Goal: Find specific page/section: Locate a particular part of the current website

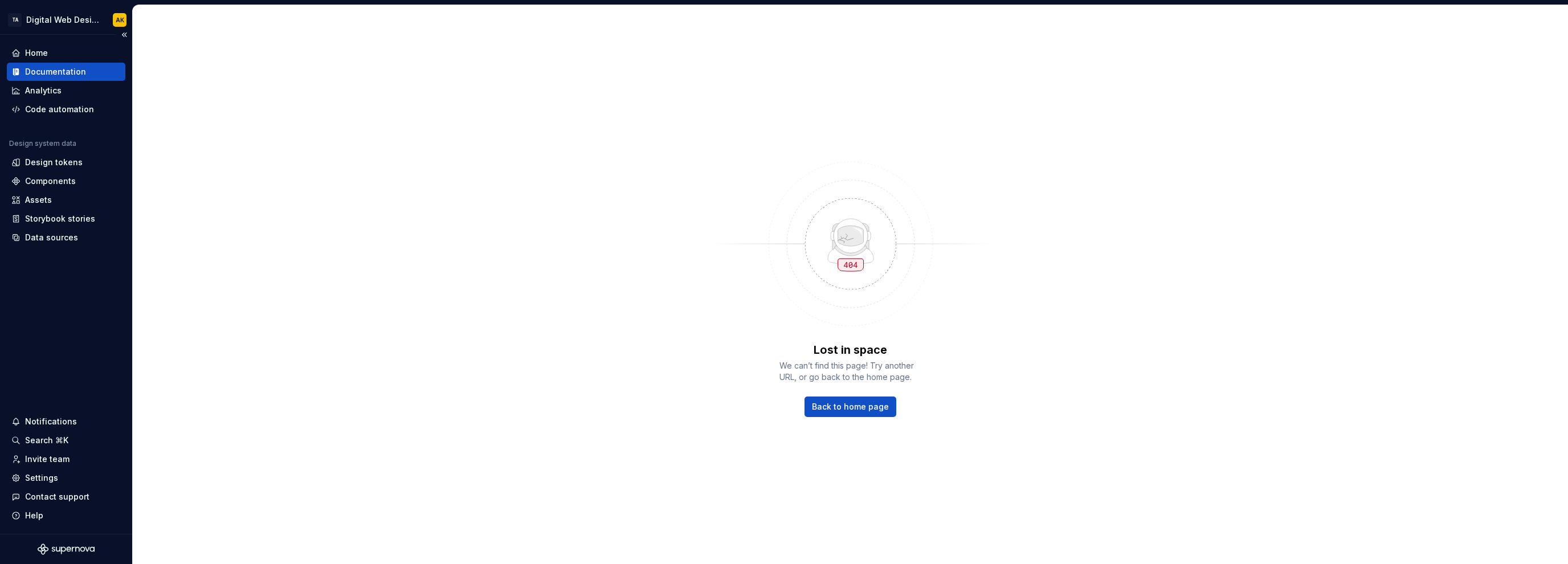
click at [36, 60] on div "Home" at bounding box center [65, 53] width 118 height 19
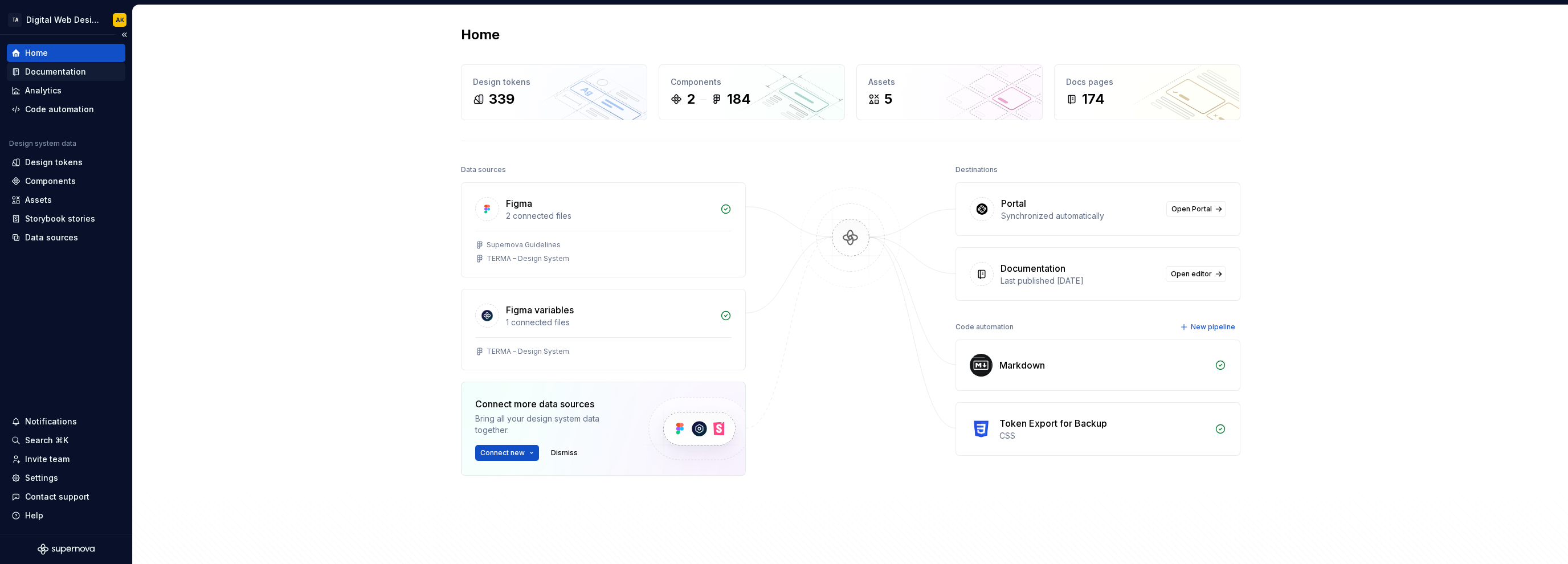
click at [36, 68] on div "Documentation" at bounding box center [56, 72] width 61 height 11
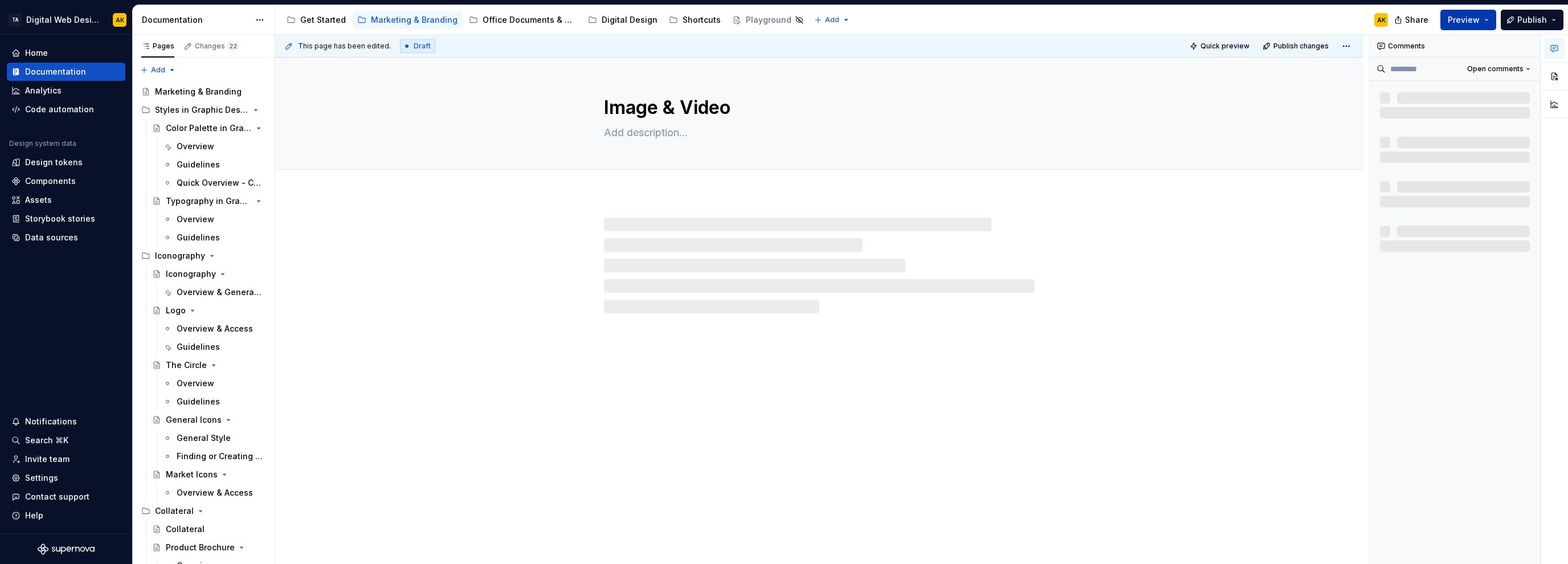
click at [1494, 20] on button "Preview" at bounding box center [1468, 20] width 56 height 20
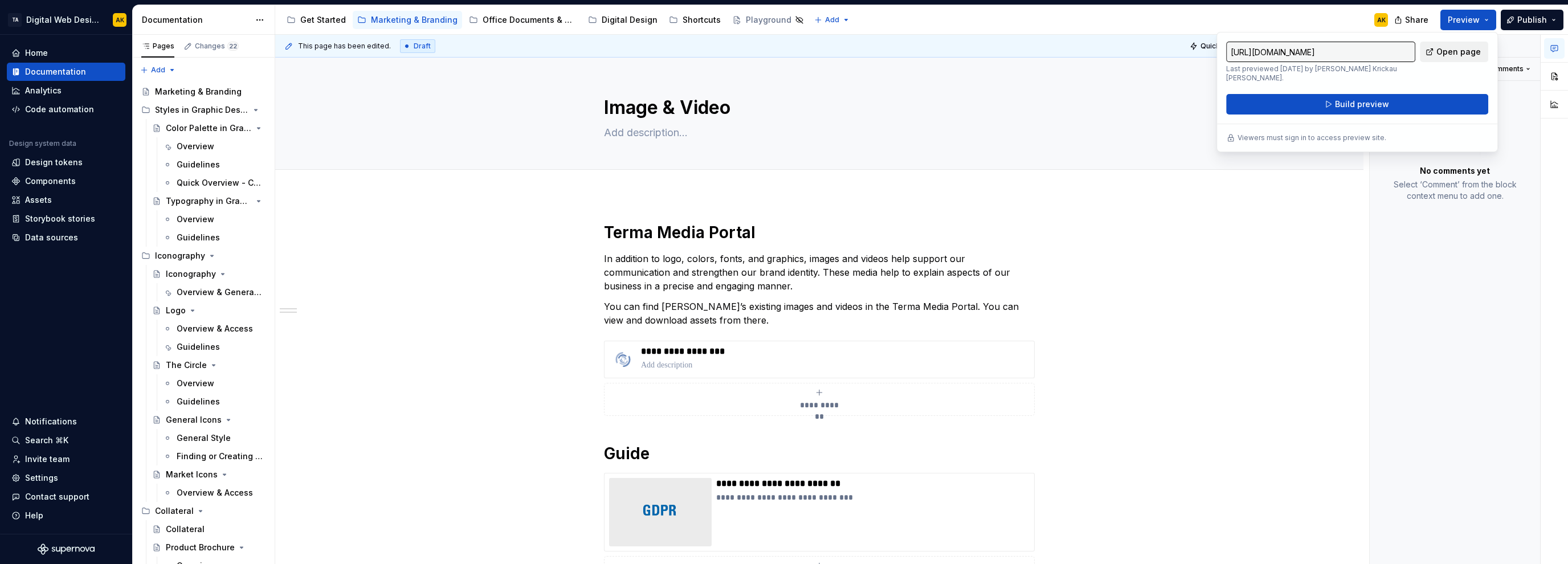
click at [1453, 50] on span "Open page" at bounding box center [1459, 52] width 45 height 11
type textarea "*"
